Goal: Task Accomplishment & Management: Manage account settings

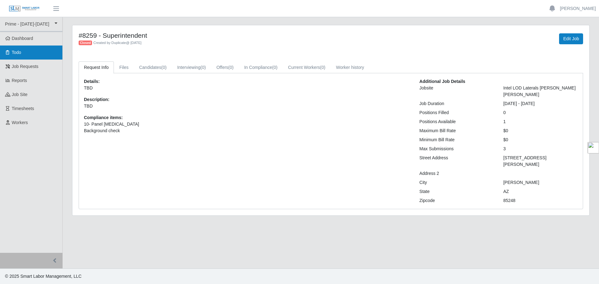
click at [36, 54] on link "Todo" at bounding box center [31, 53] width 62 height 14
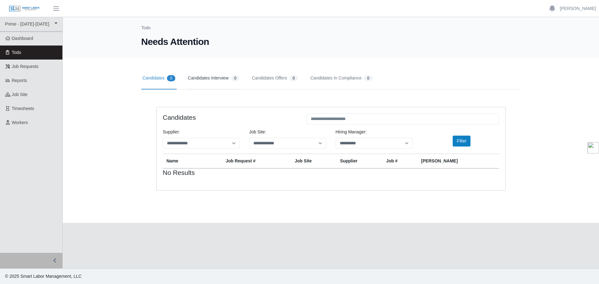
click at [205, 81] on link "Candidates Interview 0" at bounding box center [214, 78] width 54 height 22
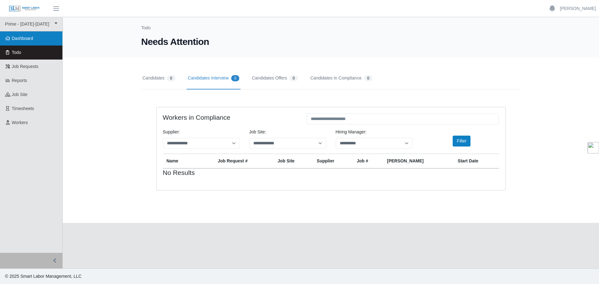
click at [27, 42] on link "Dashboard" at bounding box center [31, 39] width 62 height 14
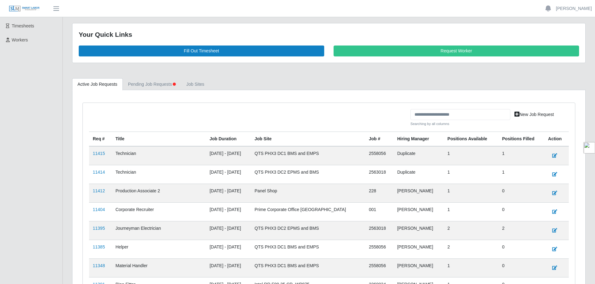
scroll to position [125, 0]
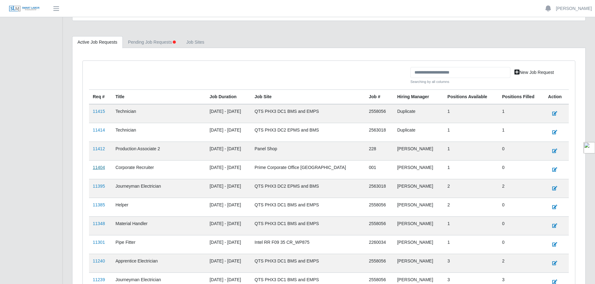
click at [95, 168] on link "11404" at bounding box center [99, 167] width 12 height 5
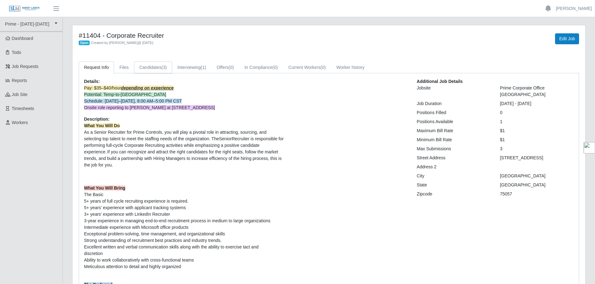
click at [163, 66] on span "(3)" at bounding box center [163, 67] width 5 height 5
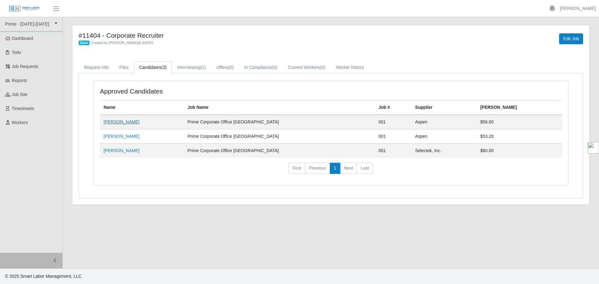
click at [122, 123] on link "[PERSON_NAME]" at bounding box center [122, 122] width 36 height 5
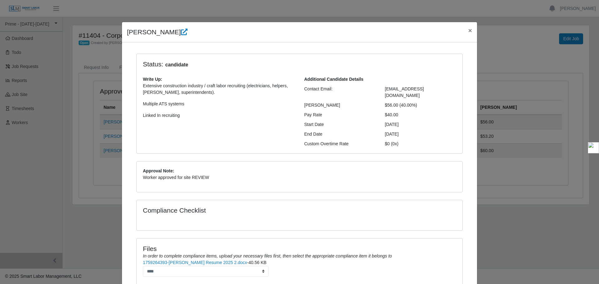
scroll to position [43, 0]
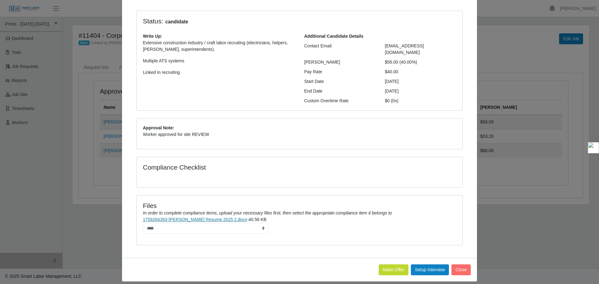
click at [190, 217] on link "1759264393-[PERSON_NAME] Resume 2025 2.docx" at bounding box center [195, 219] width 104 height 5
click at [431, 265] on button "Setup Interview" at bounding box center [430, 270] width 38 height 11
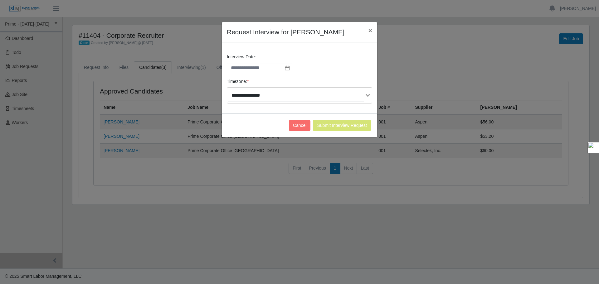
click at [288, 68] on icon at bounding box center [287, 68] width 5 height 5
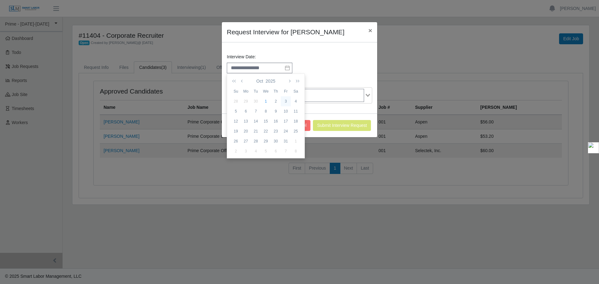
click at [284, 102] on div "3" at bounding box center [286, 102] width 10 height 6
click at [239, 137] on li "11" at bounding box center [242, 137] width 30 height 10
type input "**********"
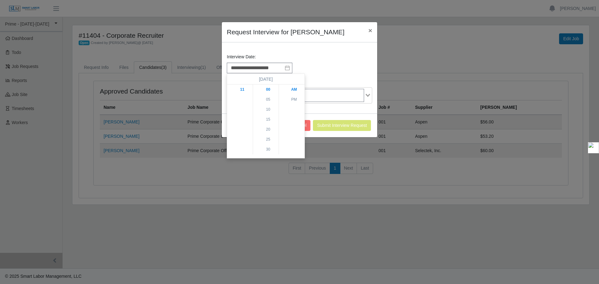
click at [333, 117] on div "Cancel Submit Interview Request" at bounding box center [299, 126] width 155 height 24
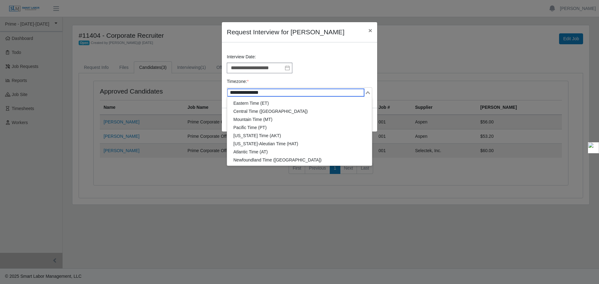
click at [342, 98] on div "Loading..." at bounding box center [299, 92] width 145 height 11
click at [310, 112] on li "Central Time ([GEOGRAPHIC_DATA])" at bounding box center [299, 111] width 145 height 8
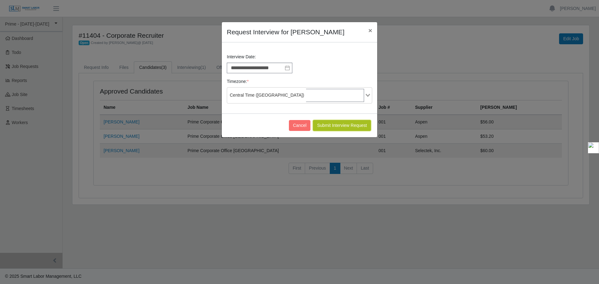
click at [338, 126] on button "Submit Interview Request" at bounding box center [342, 125] width 58 height 11
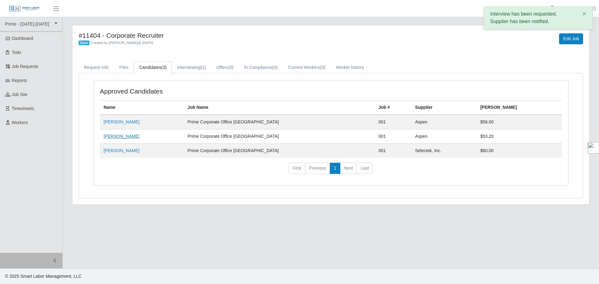
click at [124, 135] on link "[PERSON_NAME]" at bounding box center [122, 136] width 36 height 5
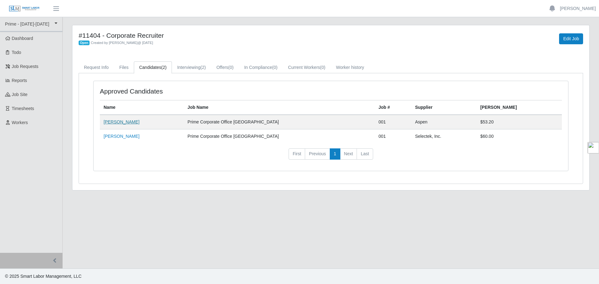
click at [120, 122] on link "[PERSON_NAME]" at bounding box center [122, 122] width 36 height 5
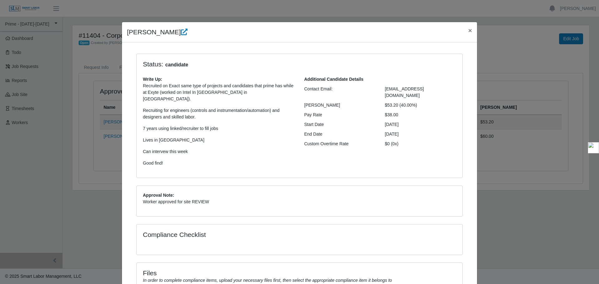
scroll to position [67, 0]
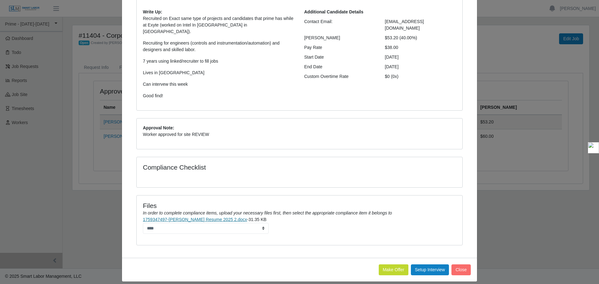
click at [200, 217] on link "1759347497-[PERSON_NAME] Resume 2025 2.docx" at bounding box center [195, 219] width 104 height 5
click at [214, 217] on link "1759347497-[PERSON_NAME] Resume 2025 2.docx" at bounding box center [195, 219] width 104 height 5
click at [512, 229] on div "Anthony Necci × Status: candidate Write Up: Recruited on Exact same type of pro…" at bounding box center [299, 142] width 599 height 284
click at [457, 265] on button "Close" at bounding box center [461, 270] width 19 height 11
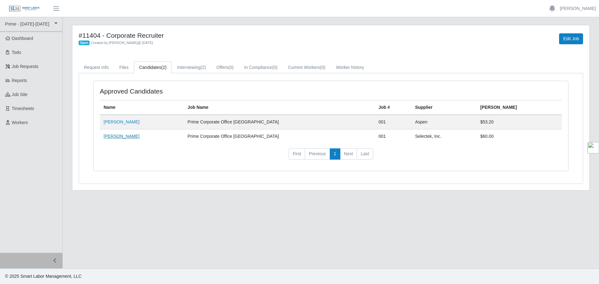
click at [116, 136] on link "[PERSON_NAME]" at bounding box center [122, 136] width 36 height 5
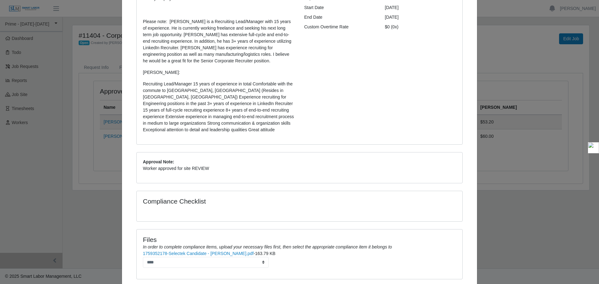
scroll to position [151, 0]
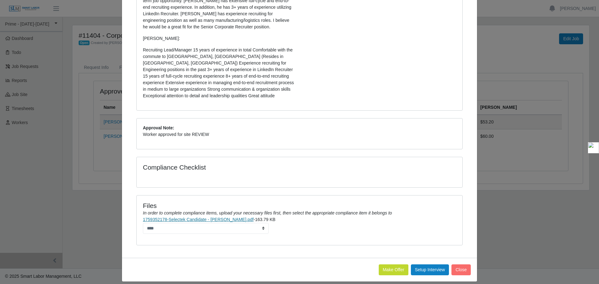
click at [212, 217] on link "1759352178-Selectek Candidate - Terrance Addison.pdf" at bounding box center [198, 219] width 111 height 5
